Goal: Information Seeking & Learning: Learn about a topic

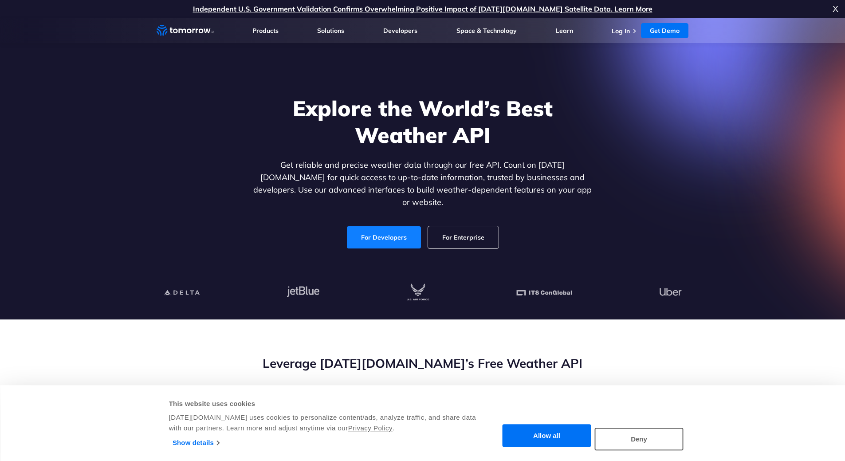
click at [375, 227] on link "For Developers" at bounding box center [384, 237] width 74 height 22
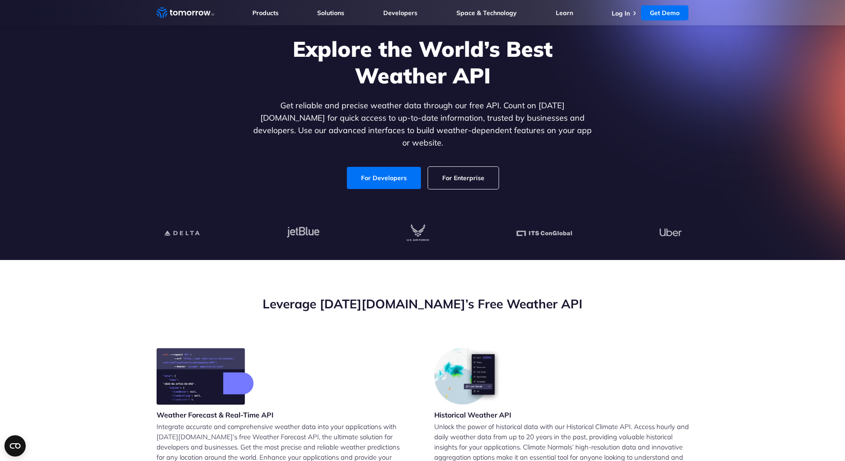
scroll to position [266, 0]
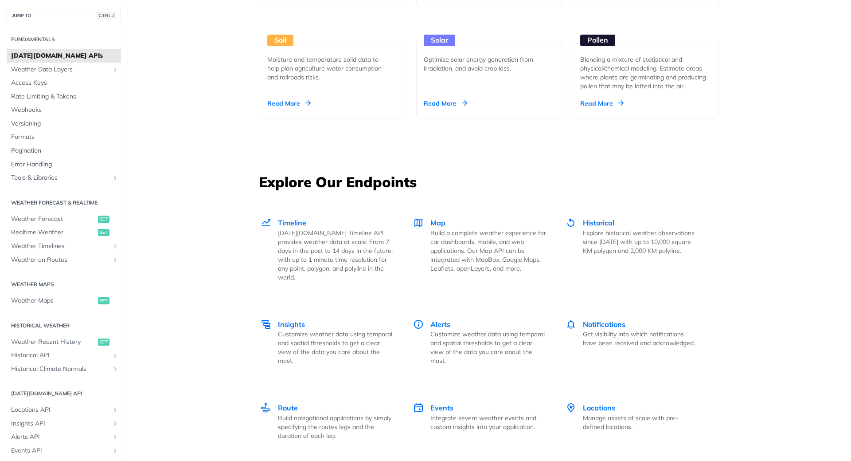
scroll to position [1064, 0]
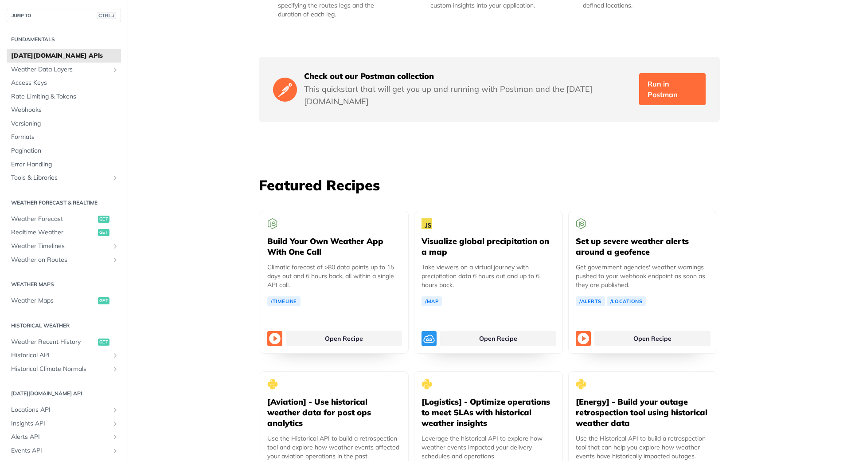
scroll to position [1507, 0]
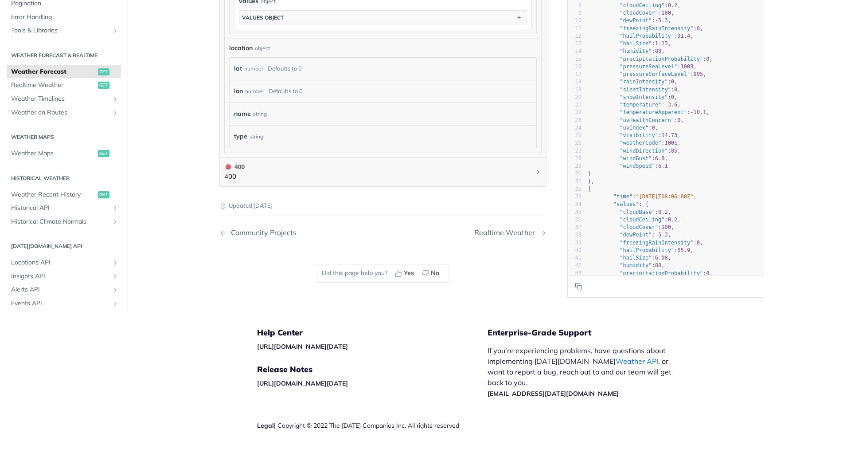
scroll to position [843, 0]
